Goal: Task Accomplishment & Management: Manage account settings

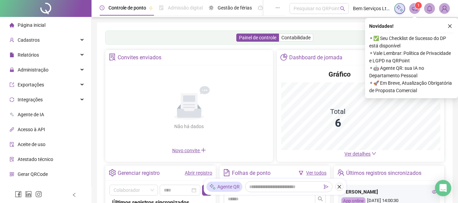
click at [448, 27] on icon "close" at bounding box center [450, 26] width 5 height 5
click at [449, 27] on div "Painel de controle Contabilidade Convites enviados Não há dados Não há dados No…" at bounding box center [275, 159] width 356 height 275
click at [451, 28] on div "Painel de controle Contabilidade Convites enviados Não há dados Não há dados No…" at bounding box center [275, 159] width 356 height 275
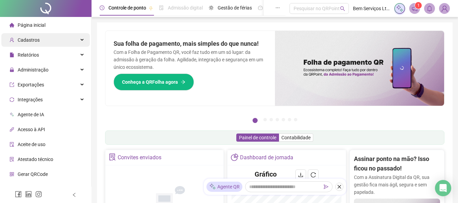
click at [34, 43] on span "Cadastros" at bounding box center [24, 40] width 30 height 14
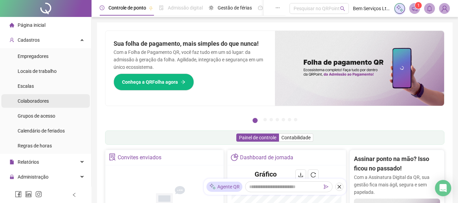
click at [50, 104] on li "Colaboradores" at bounding box center [45, 101] width 88 height 14
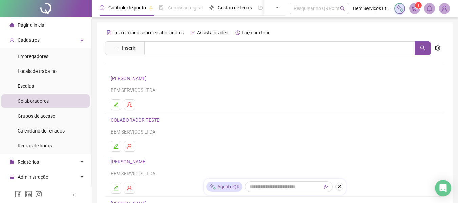
scroll to position [136, 0]
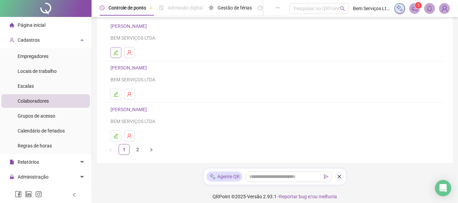
click at [117, 54] on icon "edit" at bounding box center [115, 52] width 5 height 5
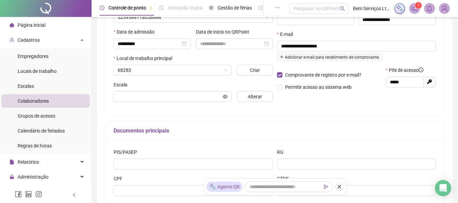
scroll to position [139, 0]
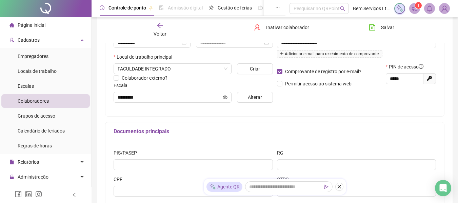
type input "*********"
click at [245, 98] on button "Alterar" at bounding box center [255, 97] width 36 height 11
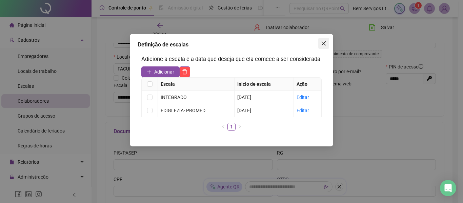
click at [323, 42] on icon "close" at bounding box center [323, 43] width 5 height 5
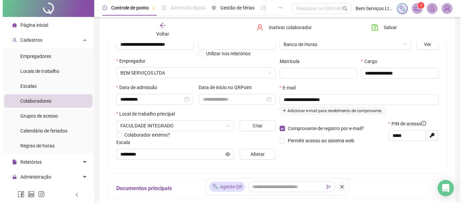
scroll to position [71, 0]
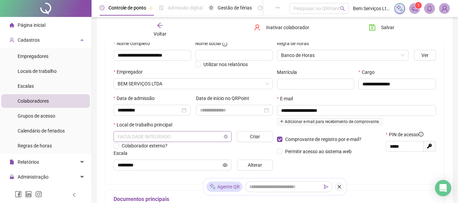
click at [186, 136] on span "FACULDADE INTEGRADO" at bounding box center [173, 137] width 110 height 10
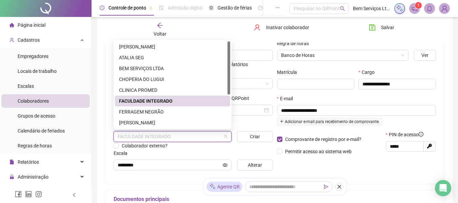
click at [167, 102] on div "FACULDADE INTEGRADO" at bounding box center [172, 100] width 107 height 7
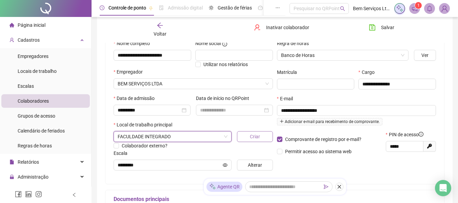
click at [248, 137] on button "Criar" at bounding box center [255, 136] width 36 height 11
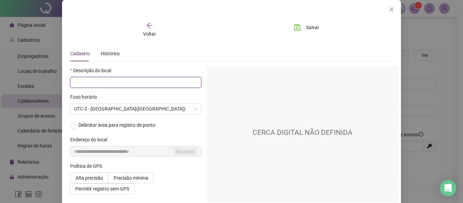
click at [130, 83] on input "text" at bounding box center [135, 82] width 131 height 11
type input "*********"
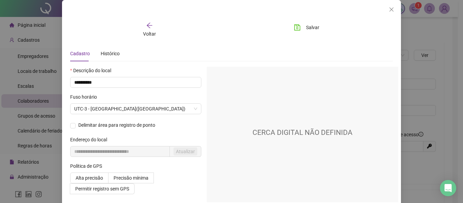
click at [71, 122] on div "Delimitar área para registro de ponto" at bounding box center [135, 124] width 131 height 7
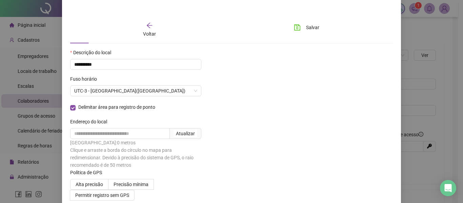
scroll to position [28, 0]
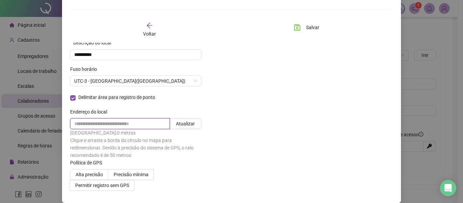
click at [117, 121] on input "text" at bounding box center [120, 123] width 100 height 11
paste input "**********"
type input "**********"
click at [184, 123] on div "Atualizar" at bounding box center [186, 123] width 19 height 7
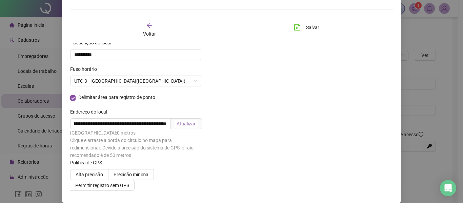
scroll to position [0, 0]
click at [134, 178] on label "Precisão mínima" at bounding box center [131, 174] width 45 height 11
click at [300, 27] on button "Salvar" at bounding box center [307, 27] width 36 height 11
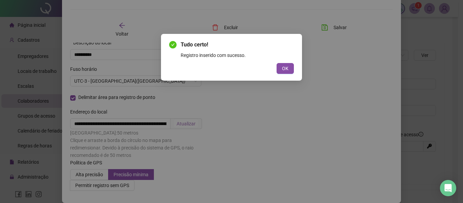
drag, startPoint x: 289, startPoint y: 67, endPoint x: 285, endPoint y: 67, distance: 3.8
click at [289, 67] on button "OK" at bounding box center [285, 68] width 17 height 11
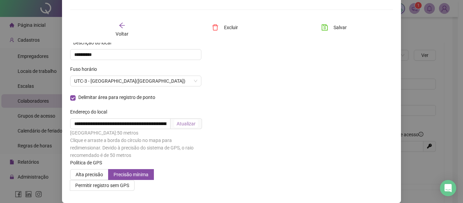
click at [122, 24] on icon "arrow-left" at bounding box center [122, 25] width 7 height 7
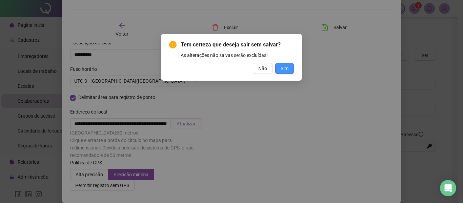
click at [289, 65] on button "Sim" at bounding box center [284, 68] width 19 height 11
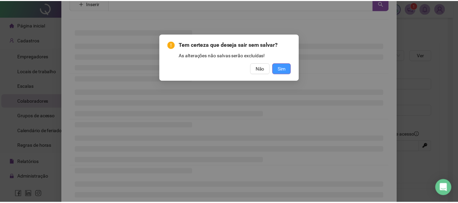
scroll to position [24, 0]
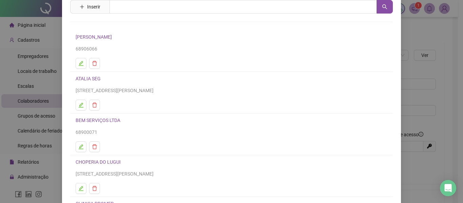
click at [31, 55] on div "Leia o artigo sobre locais de trabalho Assista o vídeo Faça um tour Inserir Nen…" at bounding box center [231, 101] width 463 height 203
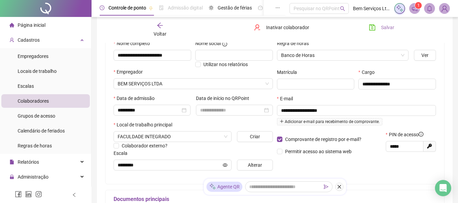
click at [377, 31] on button "Salvar" at bounding box center [382, 27] width 36 height 11
